Goal: Information Seeking & Learning: Learn about a topic

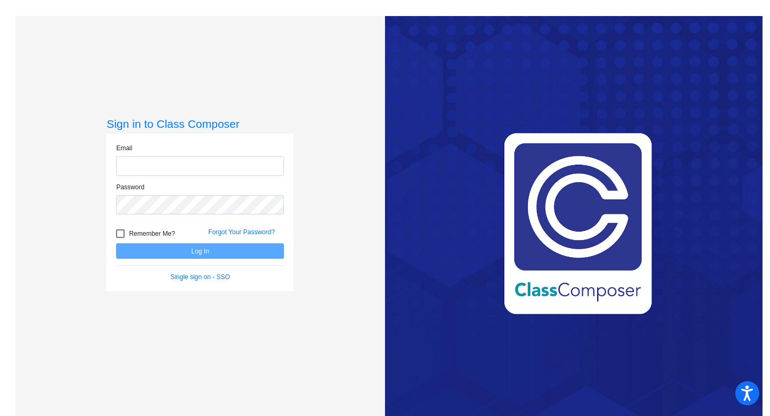
type input "[EMAIL_ADDRESS][DOMAIN_NAME]"
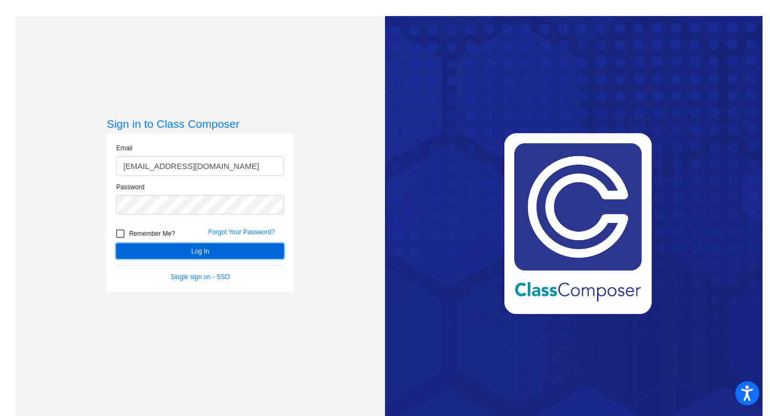
click at [172, 256] on button "Log In" at bounding box center [200, 251] width 168 height 16
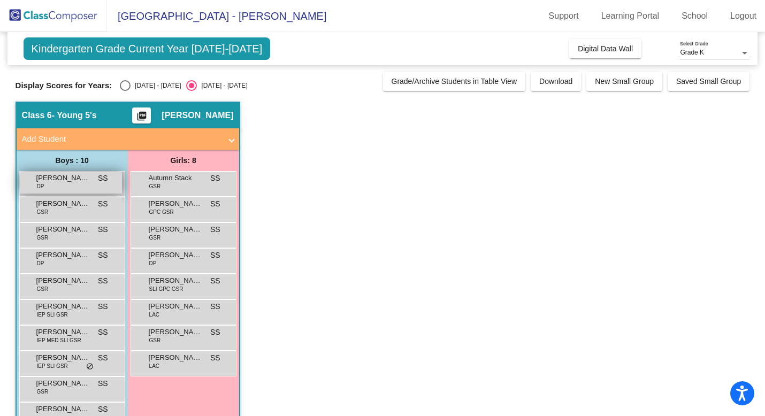
click at [57, 176] on span "[PERSON_NAME] [PERSON_NAME]" at bounding box center [62, 178] width 53 height 11
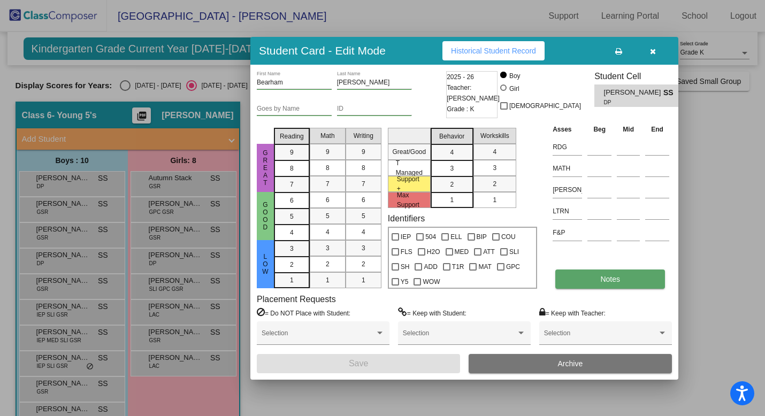
click at [640, 283] on button "Notes" at bounding box center [610, 278] width 110 height 19
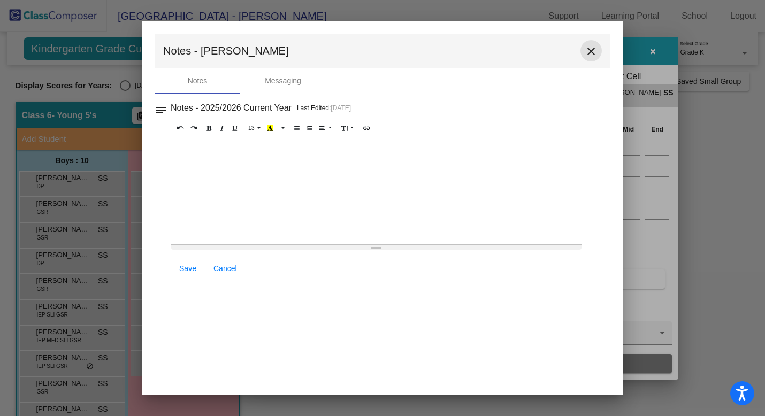
click at [592, 50] on mat-icon "close" at bounding box center [590, 51] width 13 height 13
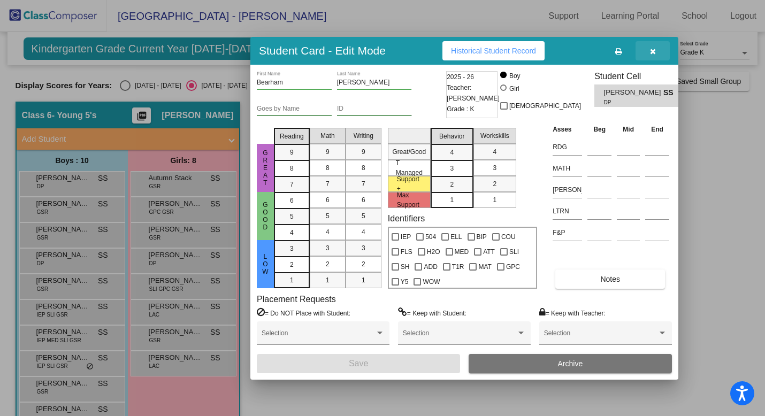
click at [652, 51] on icon "button" at bounding box center [653, 51] width 6 height 7
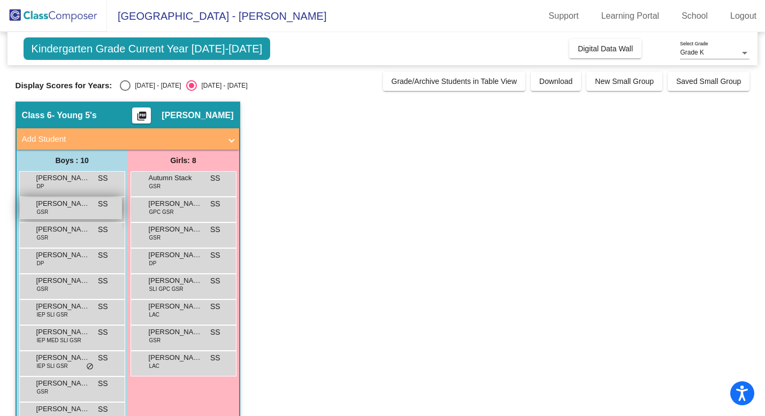
click at [77, 207] on span "[PERSON_NAME]" at bounding box center [62, 203] width 53 height 11
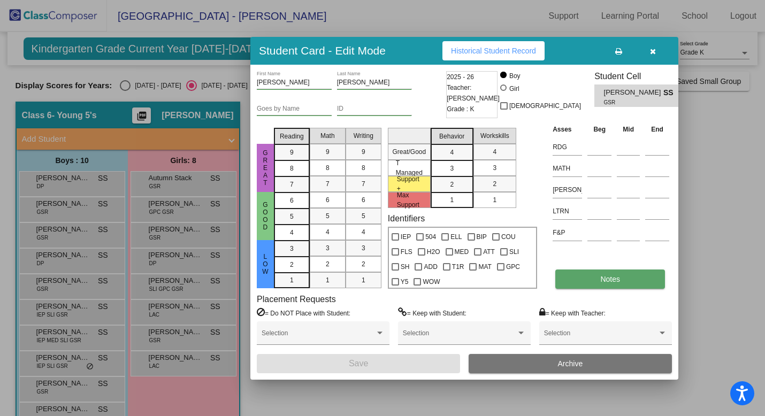
click at [599, 281] on button "Notes" at bounding box center [610, 278] width 110 height 19
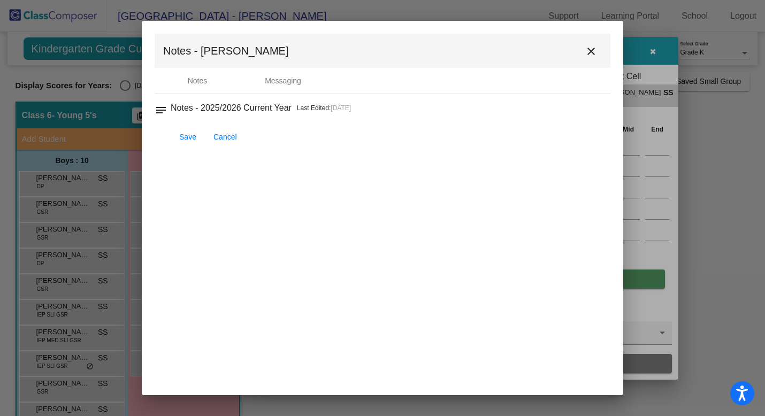
click at [599, 281] on mat-dialog-container "Notes - [PERSON_NAME] close Notes Messaging notes Notes - 2025/2026 Current Yea…" at bounding box center [382, 208] width 481 height 374
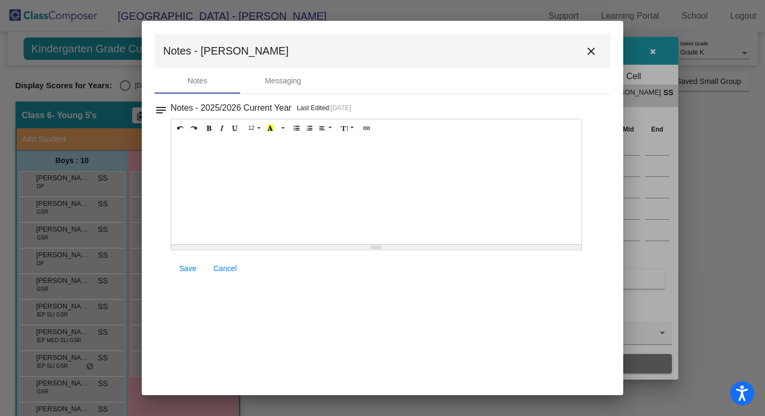
click at [593, 51] on mat-icon "close" at bounding box center [590, 51] width 13 height 13
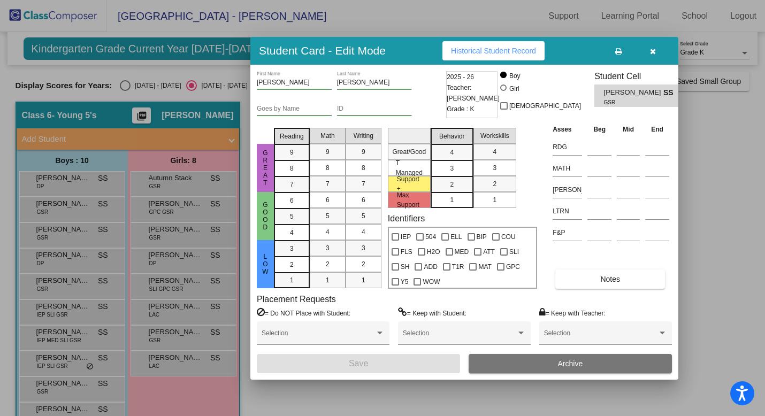
click at [653, 48] on icon "button" at bounding box center [653, 51] width 6 height 7
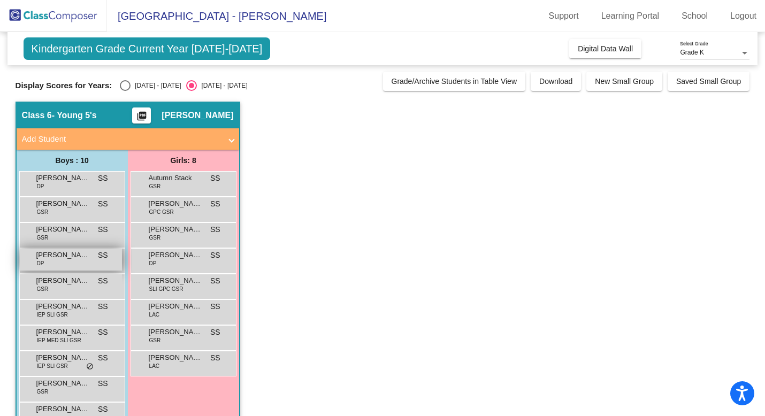
click at [86, 264] on div "[PERSON_NAME] DP SS lock do_not_disturb_alt" at bounding box center [71, 260] width 102 height 22
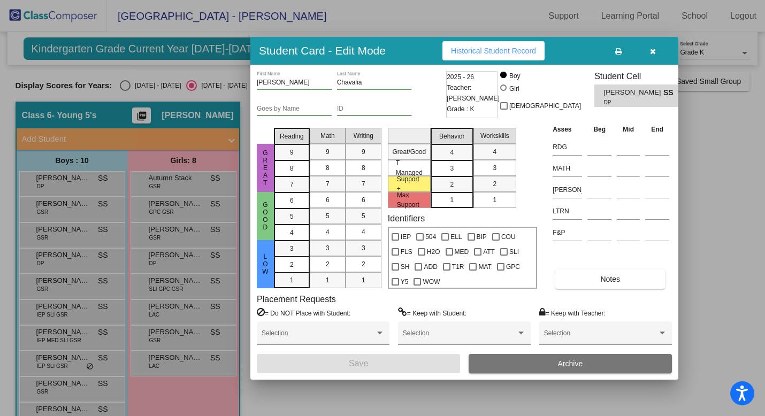
click at [653, 48] on icon "button" at bounding box center [653, 51] width 6 height 7
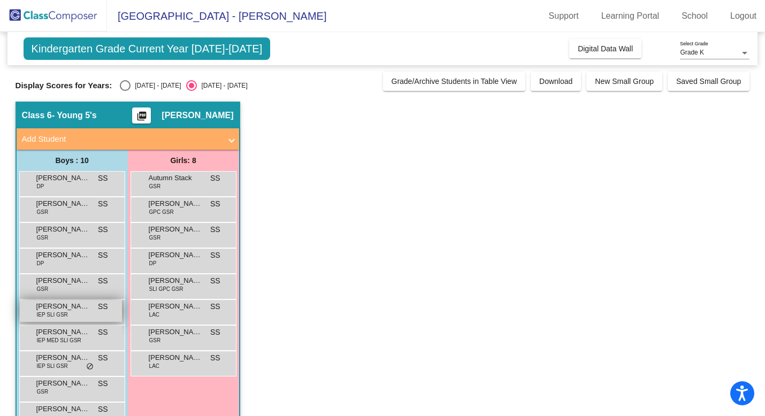
click at [59, 309] on span "[PERSON_NAME]" at bounding box center [62, 306] width 53 height 11
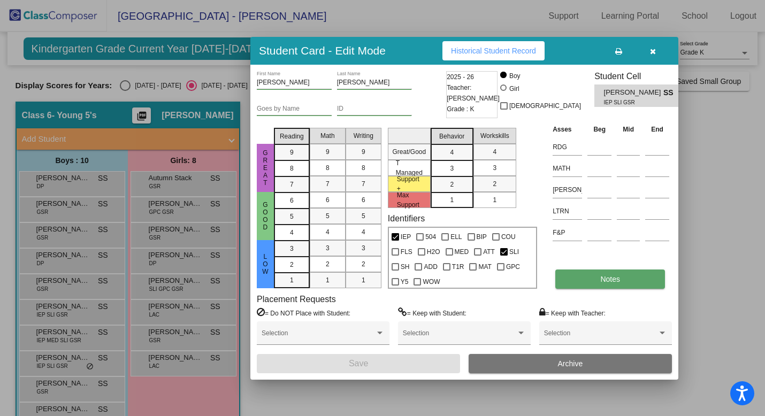
click at [606, 279] on span "Notes" at bounding box center [610, 279] width 20 height 9
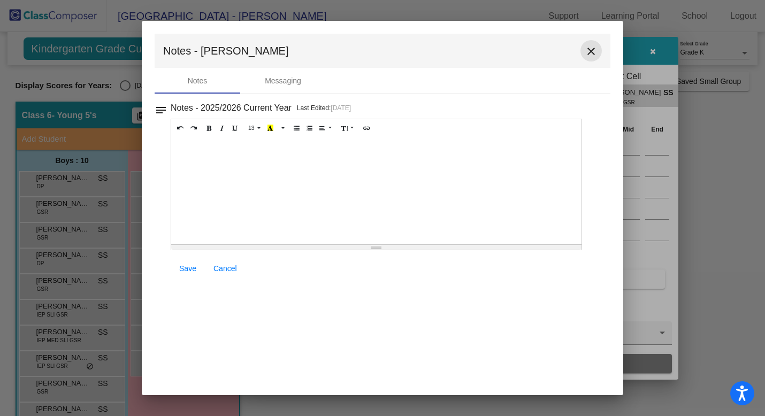
click at [593, 45] on mat-icon "close" at bounding box center [590, 51] width 13 height 13
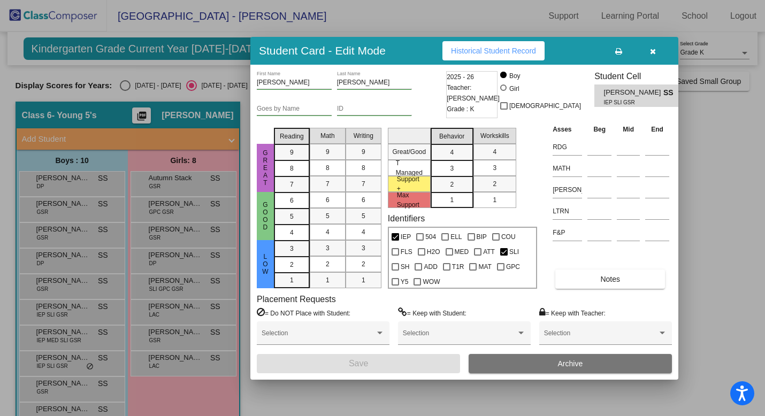
click at [656, 51] on button "button" at bounding box center [652, 50] width 34 height 19
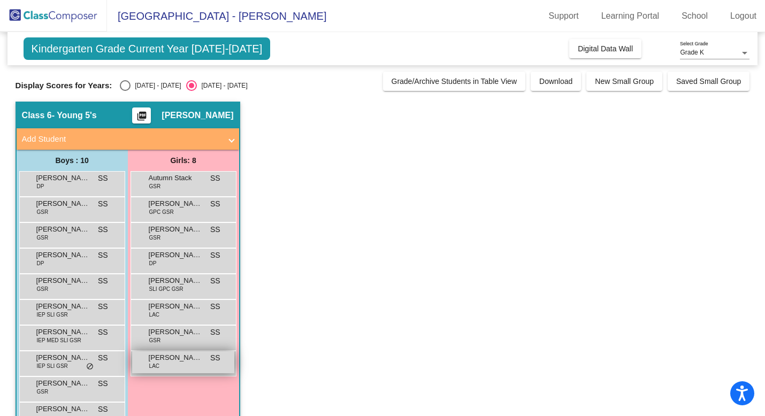
scroll to position [29, 0]
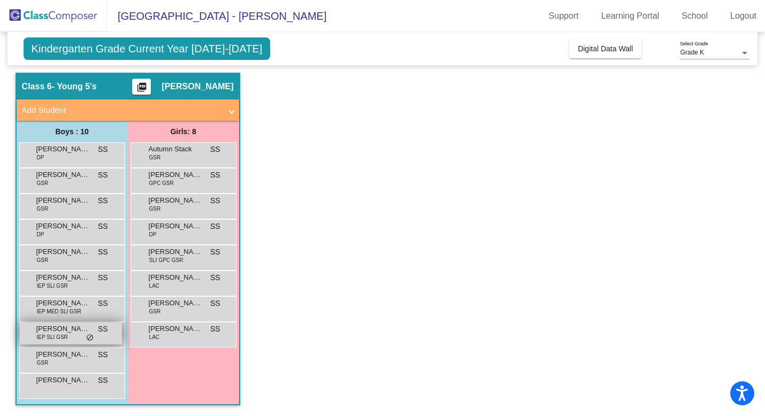
click at [69, 335] on div "[PERSON_NAME] IEP SLI GSR SS lock do_not_disturb_alt" at bounding box center [71, 333] width 102 height 22
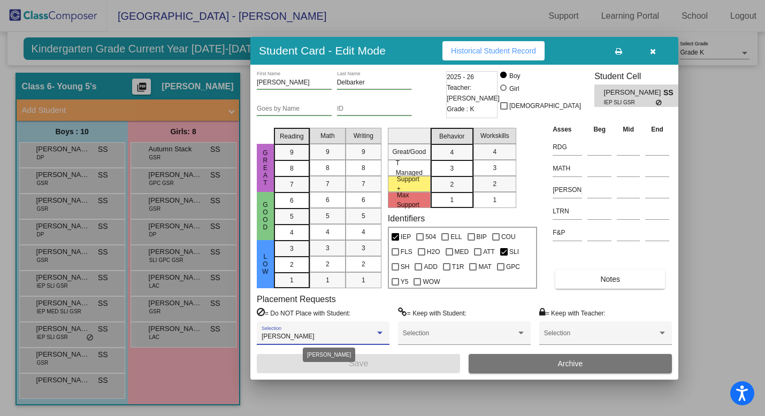
click at [302, 339] on div "[PERSON_NAME]" at bounding box center [317, 336] width 113 height 7
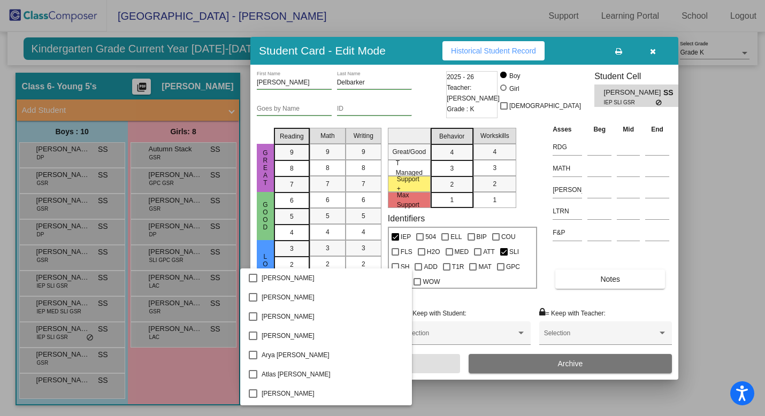
scroll to position [1250, 0]
click at [692, 247] on div at bounding box center [382, 208] width 765 height 416
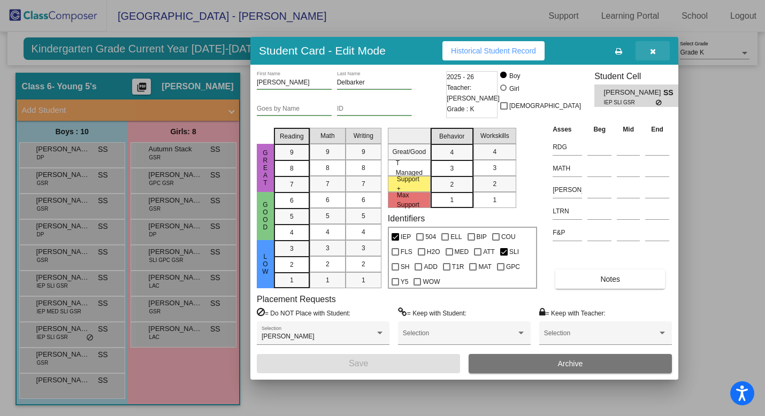
click at [652, 53] on icon "button" at bounding box center [653, 51] width 6 height 7
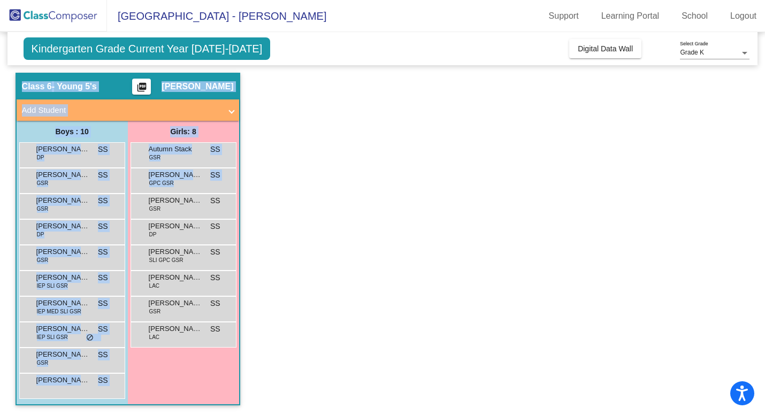
drag, startPoint x: 661, startPoint y: 50, endPoint x: 423, endPoint y: 208, distance: 286.2
click at [423, 208] on div "Kindergarten Grade Current Year [DATE]-[DATE] Add, Move, or Retain Students Off…" at bounding box center [383, 209] width 734 height 413
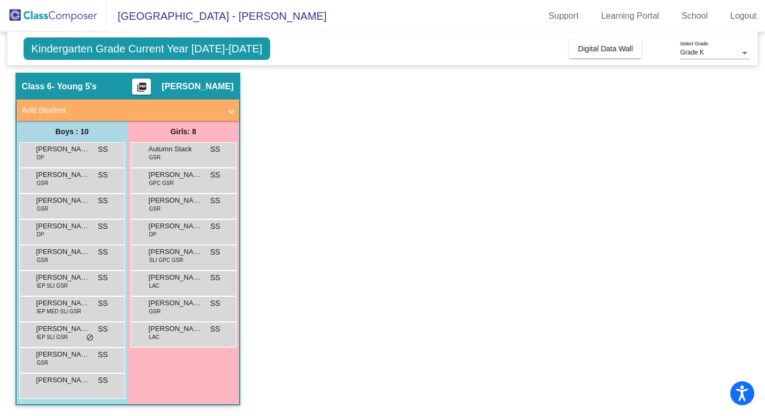
click at [317, 242] on app-classroom "Class 6 - Young 5's picture_as_pdf [PERSON_NAME] Add Student First Name Last Na…" at bounding box center [383, 244] width 734 height 343
click at [93, 309] on div "[PERSON_NAME] IEP MED SLI GSR SS lock do_not_disturb_alt" at bounding box center [71, 308] width 102 height 22
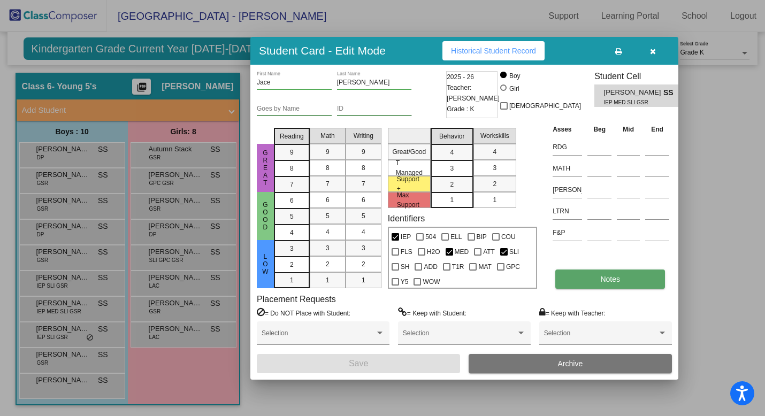
click at [584, 283] on button "Notes" at bounding box center [610, 278] width 110 height 19
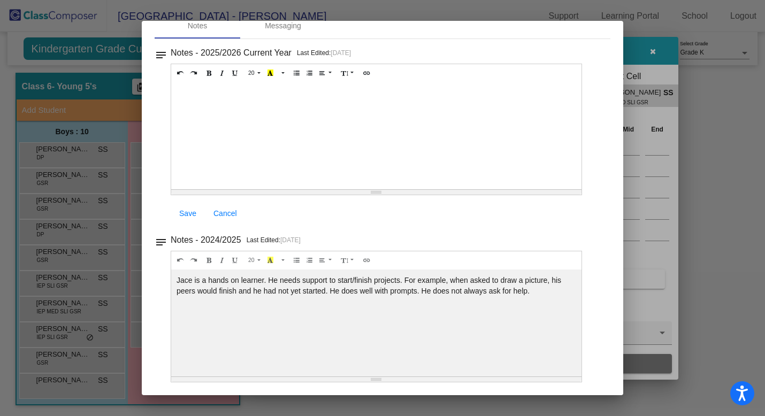
scroll to position [0, 0]
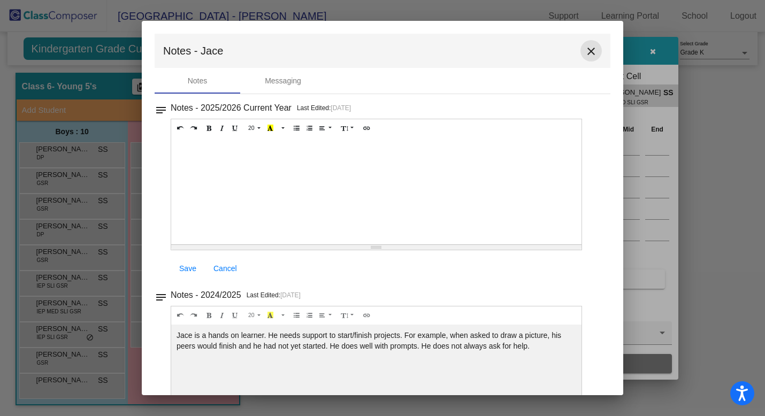
click at [587, 50] on mat-icon "close" at bounding box center [590, 51] width 13 height 13
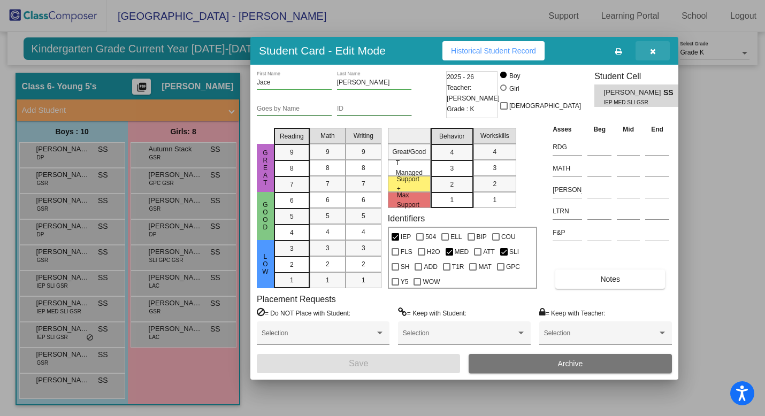
click at [656, 51] on button "button" at bounding box center [652, 50] width 34 height 19
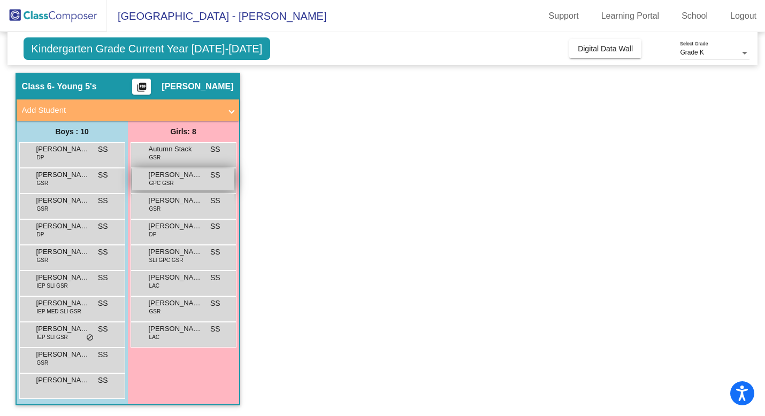
click at [159, 186] on span "GPC GSR" at bounding box center [161, 183] width 25 height 8
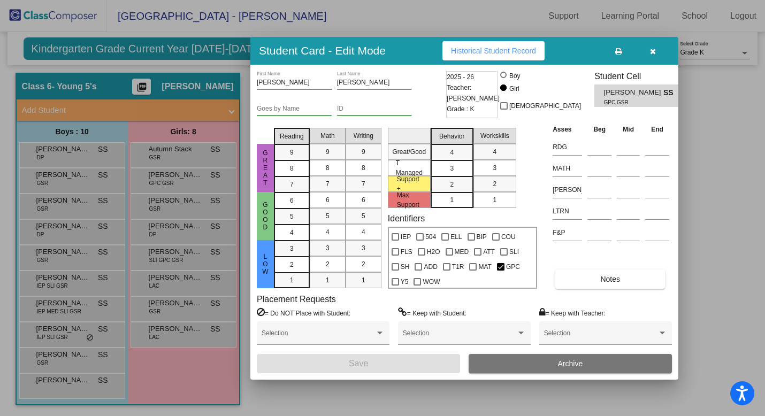
click at [649, 51] on button "button" at bounding box center [652, 50] width 34 height 19
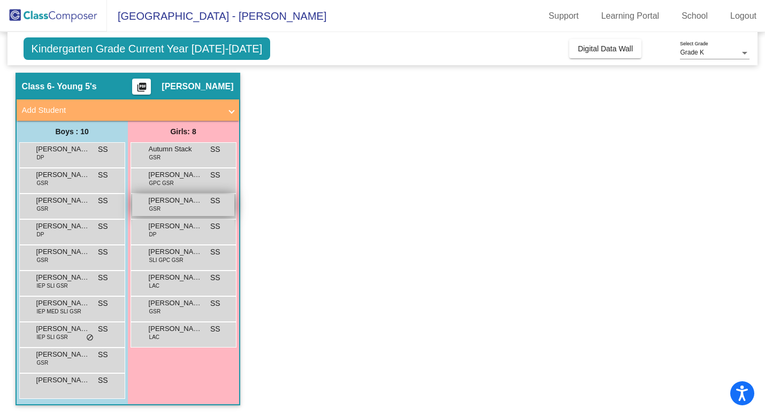
click at [167, 209] on div "[PERSON_NAME] GSR SS lock do_not_disturb_alt" at bounding box center [183, 205] width 102 height 22
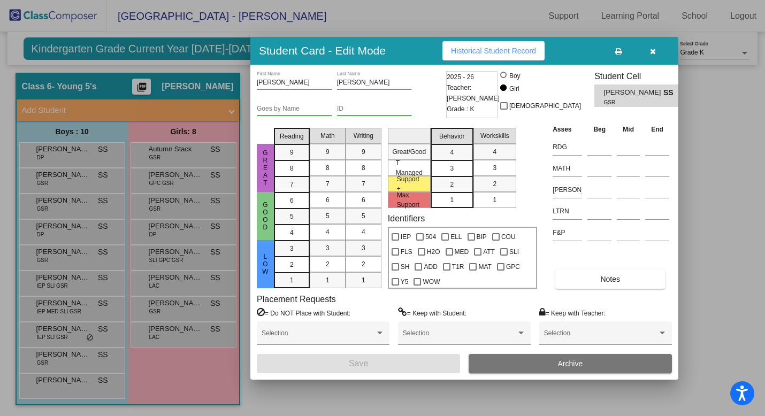
click at [654, 53] on icon "button" at bounding box center [653, 51] width 6 height 7
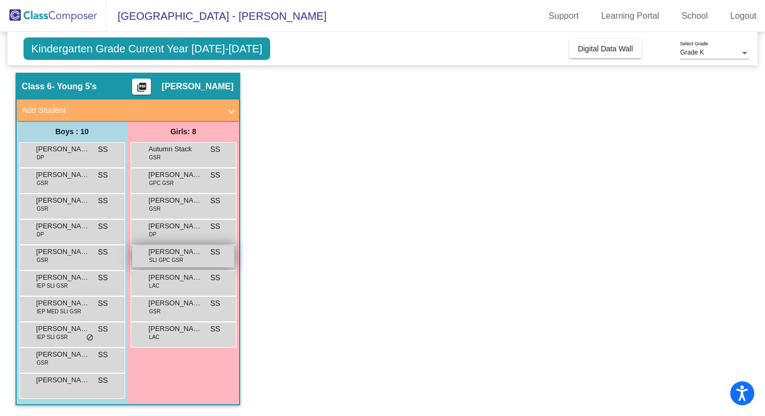
click at [183, 261] on div "[PERSON_NAME] SLI GPC GSR SS lock do_not_disturb_alt" at bounding box center [183, 256] width 102 height 22
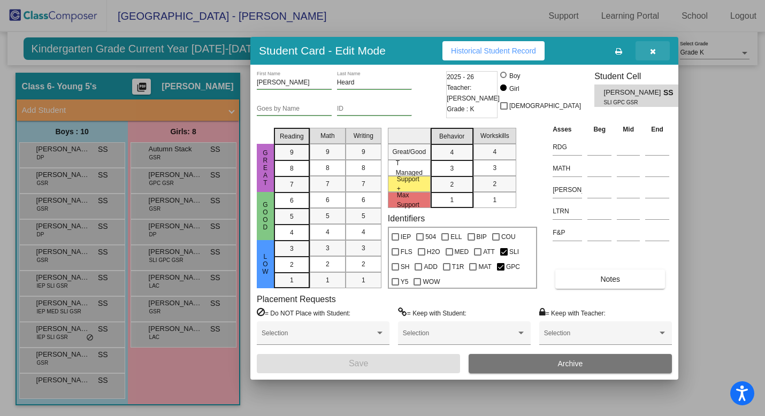
click at [652, 48] on icon "button" at bounding box center [653, 51] width 6 height 7
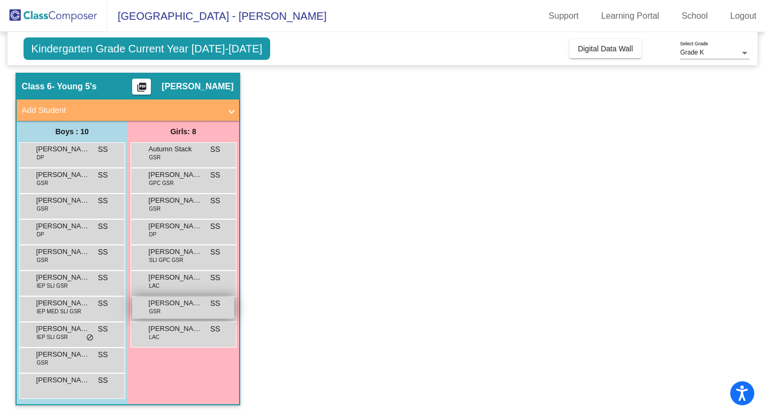
click at [169, 307] on span "[PERSON_NAME]" at bounding box center [175, 303] width 53 height 11
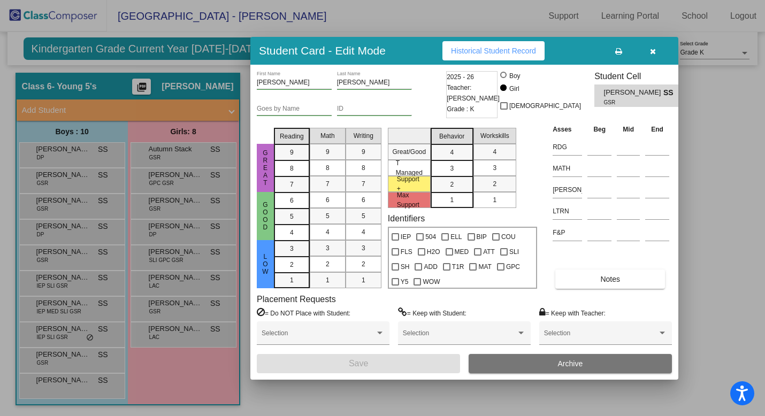
click at [654, 49] on icon "button" at bounding box center [653, 51] width 6 height 7
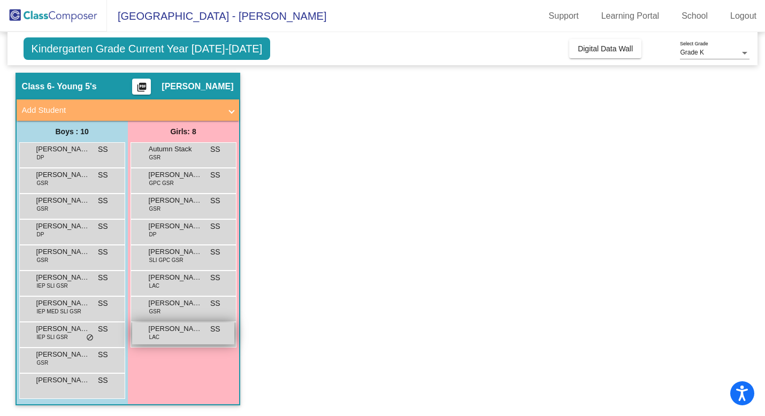
click at [165, 335] on div "[PERSON_NAME] LAC SS lock do_not_disturb_alt" at bounding box center [183, 333] width 102 height 22
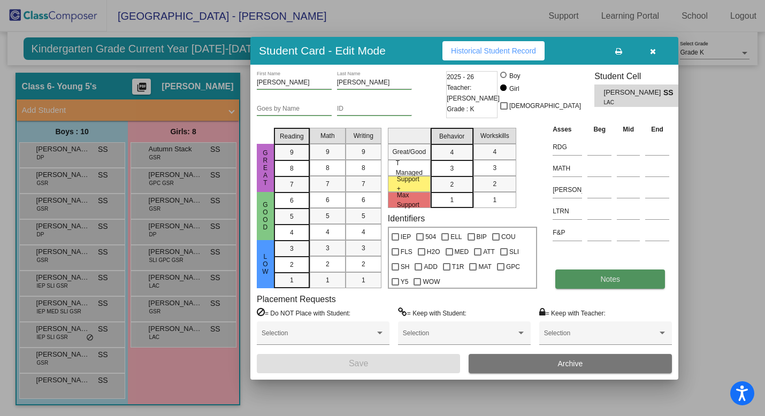
click at [598, 276] on button "Notes" at bounding box center [610, 278] width 110 height 19
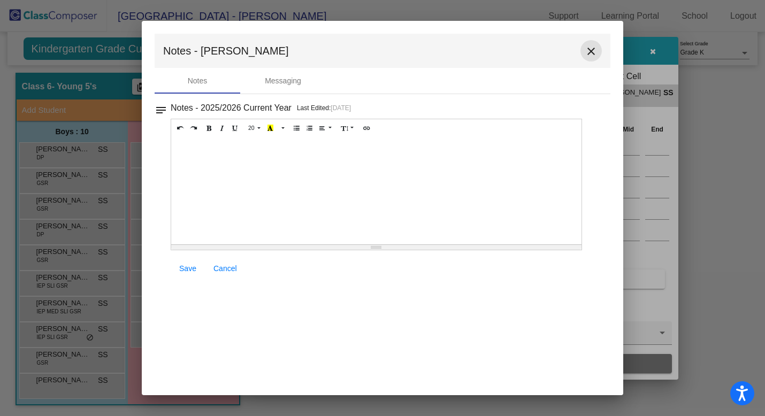
click at [591, 52] on mat-icon "close" at bounding box center [590, 51] width 13 height 13
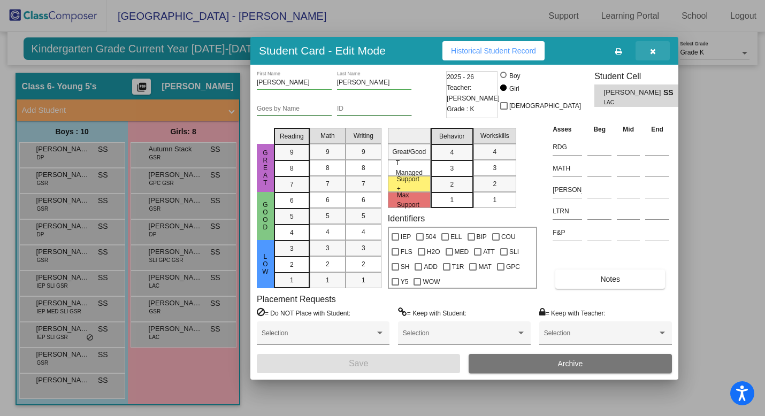
click at [656, 49] on button "button" at bounding box center [652, 50] width 34 height 19
